Goal: Information Seeking & Learning: Learn about a topic

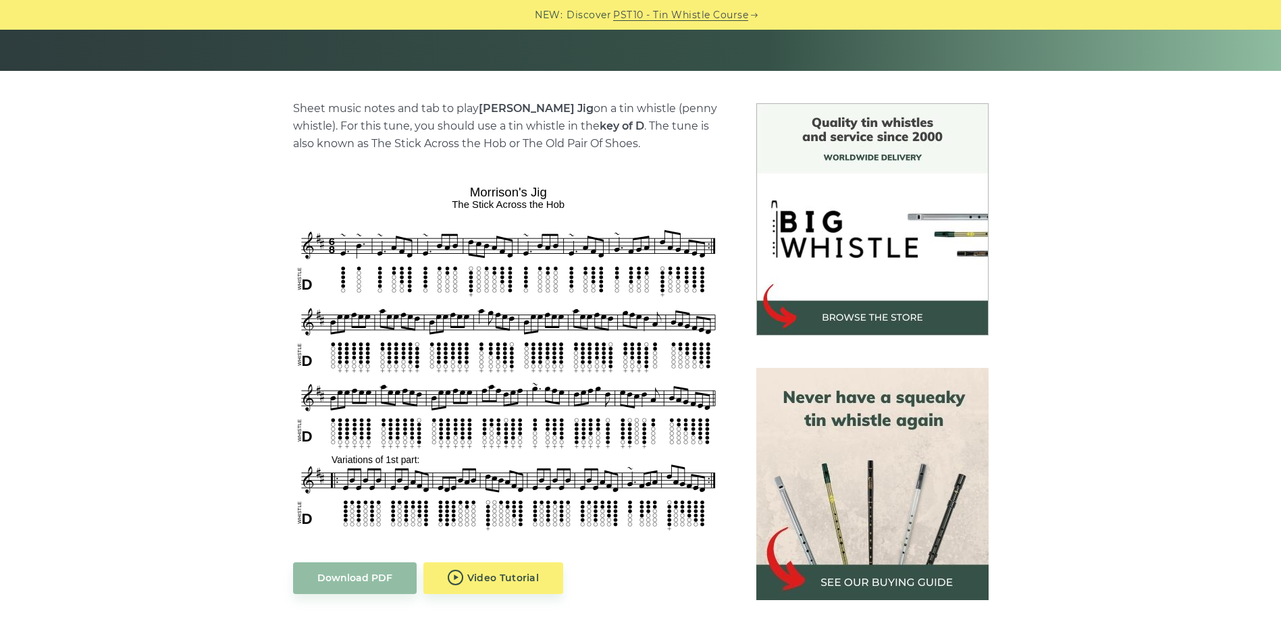
scroll to position [286, 0]
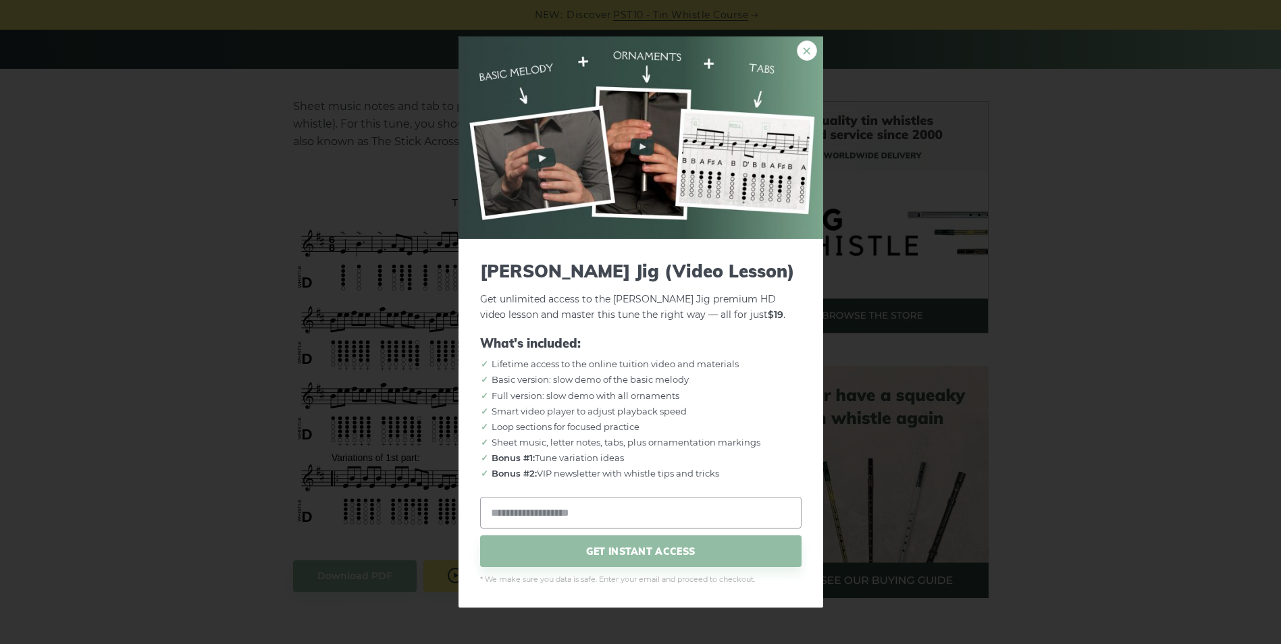
click at [805, 48] on link "×" at bounding box center [807, 51] width 20 height 20
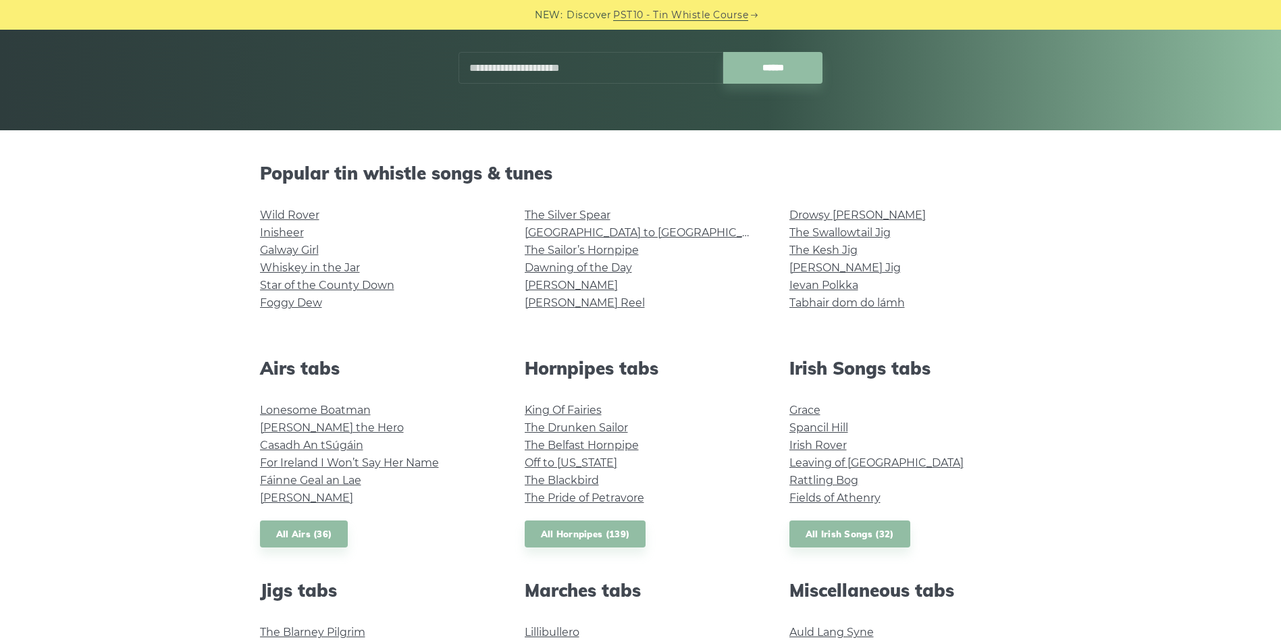
scroll to position [214, 0]
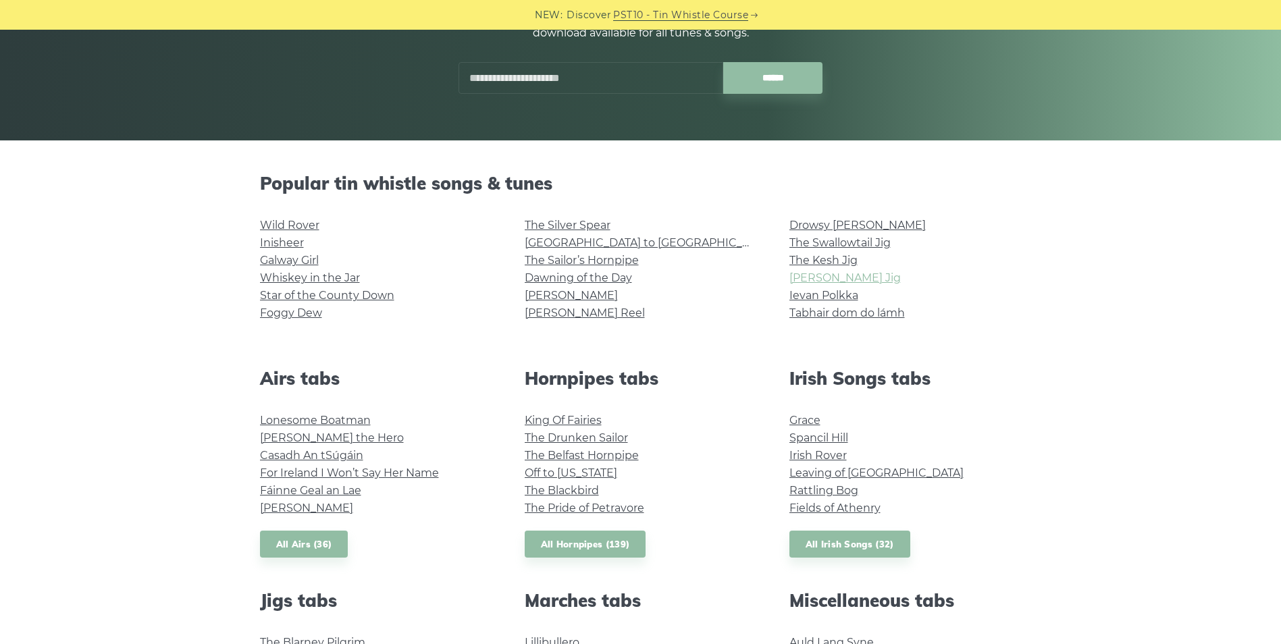
click at [834, 276] on link "[PERSON_NAME] Jig" at bounding box center [844, 277] width 111 height 13
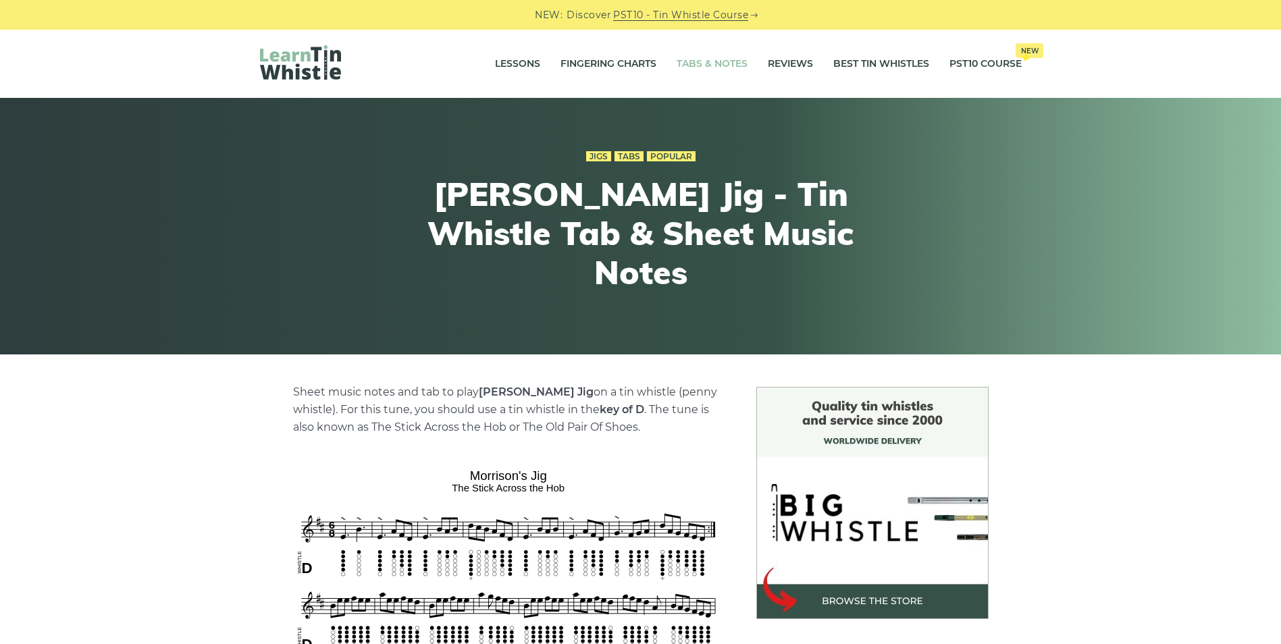
click at [698, 62] on link "Tabs & Notes" at bounding box center [712, 64] width 71 height 34
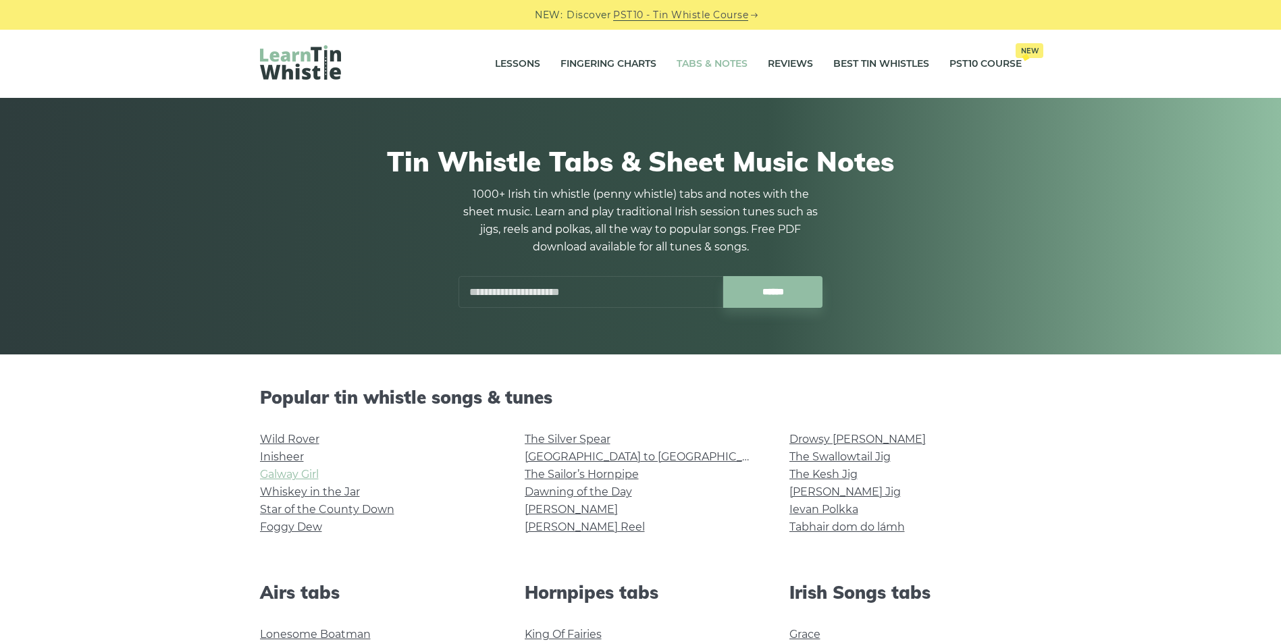
click at [299, 474] on link "Galway Girl" at bounding box center [289, 474] width 59 height 13
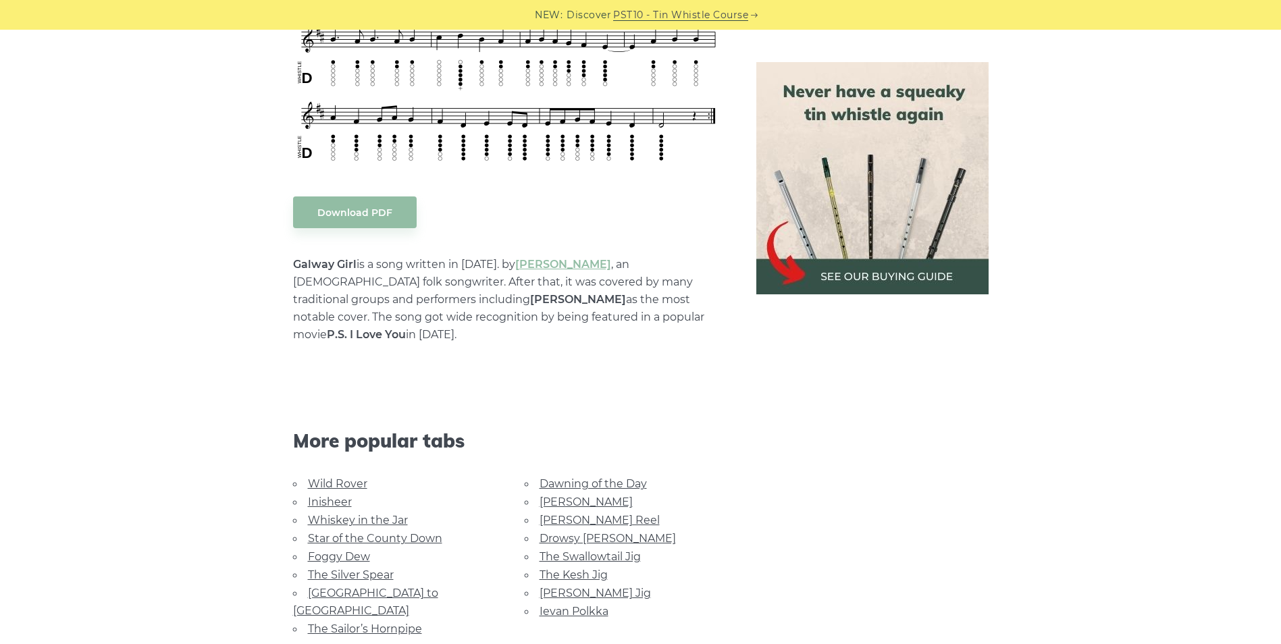
scroll to position [615, 0]
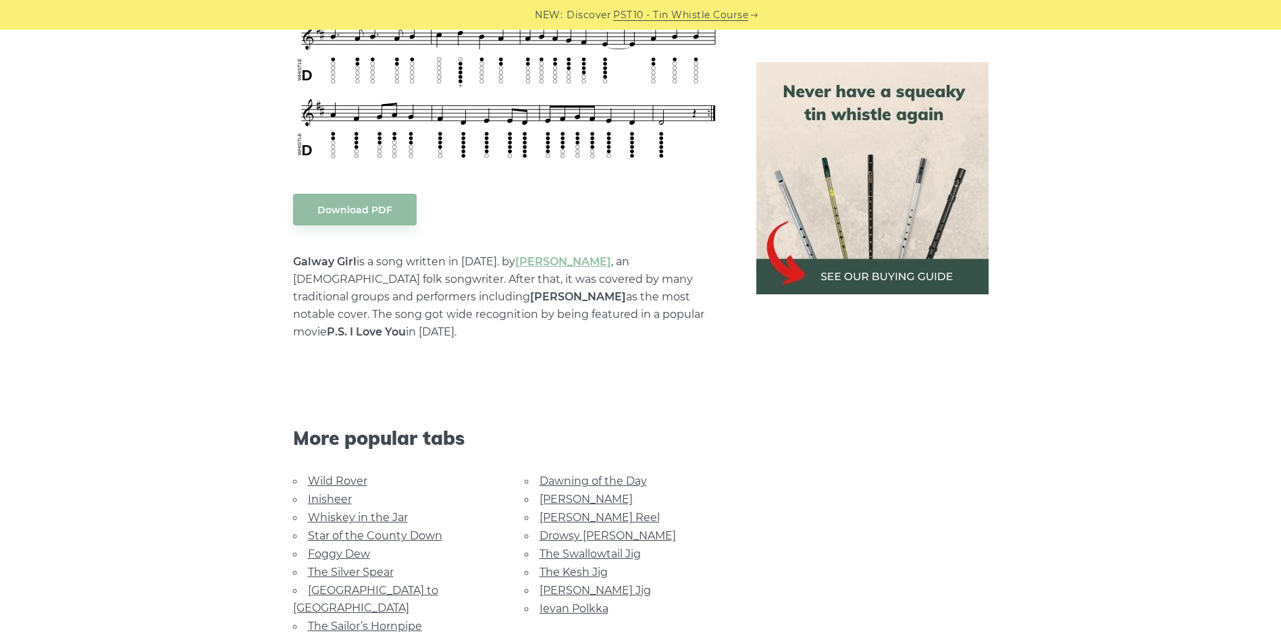
click at [555, 566] on link "The Kesh Jig" at bounding box center [574, 572] width 68 height 13
